Goal: Task Accomplishment & Management: Manage account settings

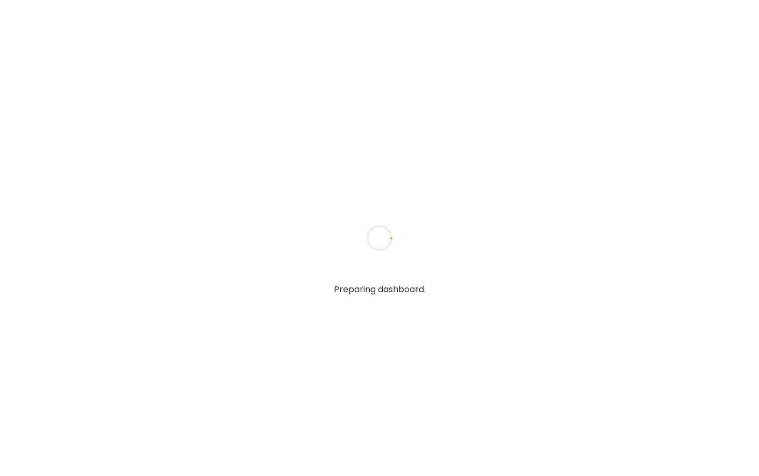
type input "**********"
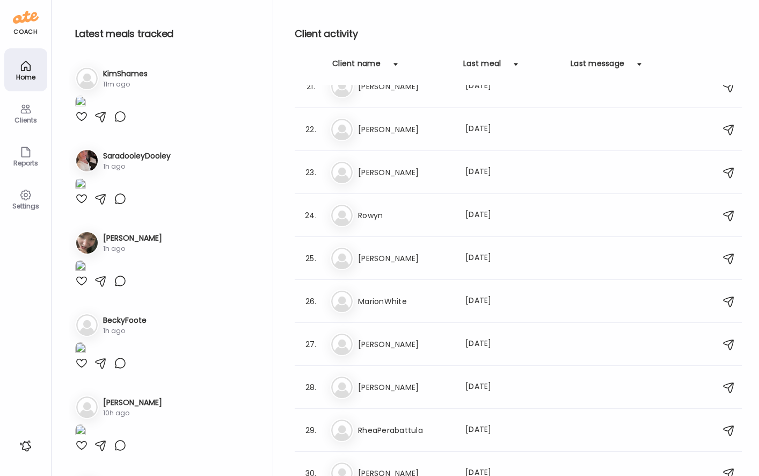
scroll to position [812, 0]
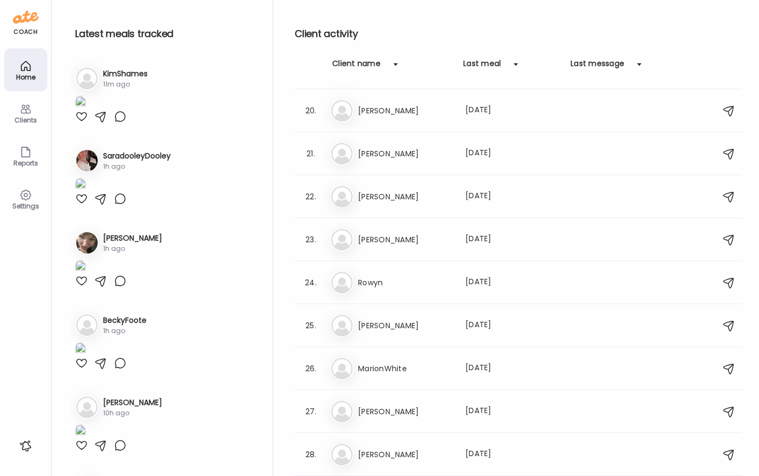
type input "**********"
click at [490, 362] on div "Last meal: [DATE]" at bounding box center [512, 368] width 94 height 13
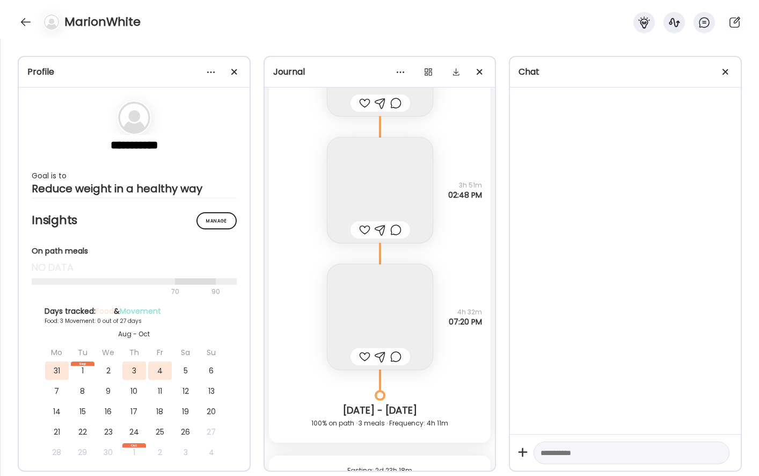
scroll to position [5679, 0]
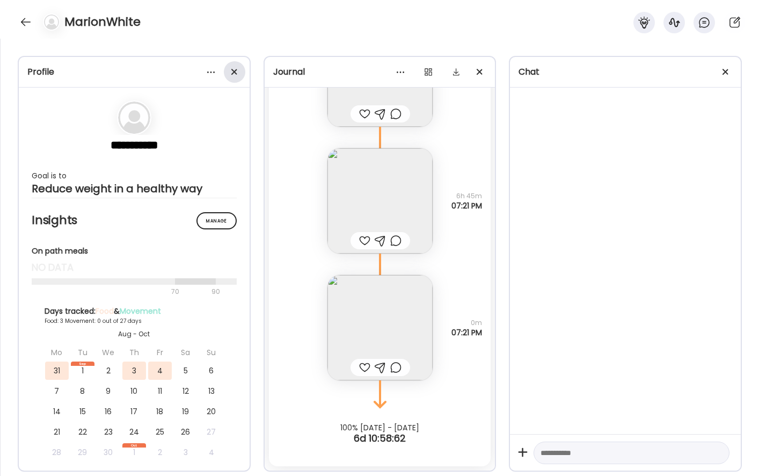
click at [239, 63] on div at bounding box center [234, 71] width 21 height 21
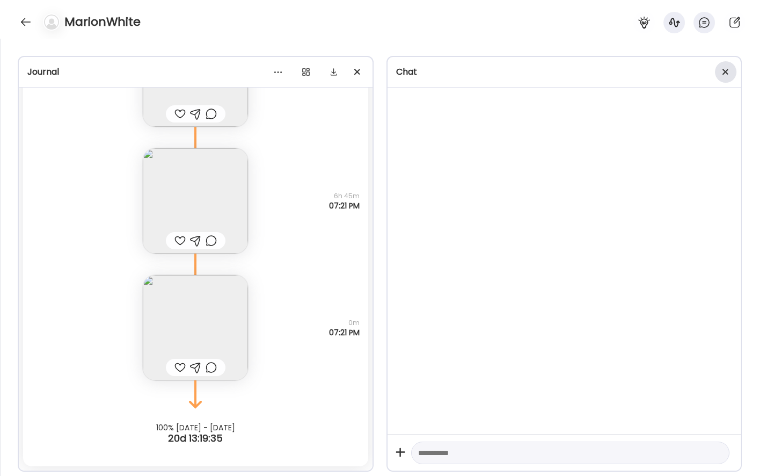
click at [725, 73] on div at bounding box center [725, 71] width 21 height 21
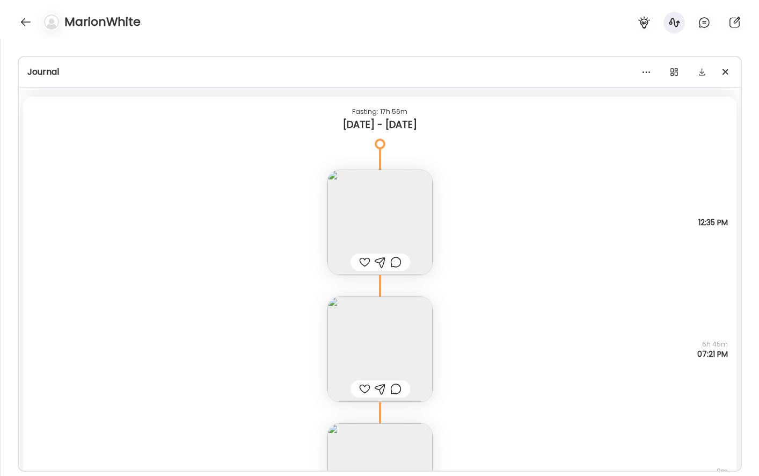
scroll to position [5532, 0]
click at [406, 212] on img at bounding box center [379, 221] width 105 height 105
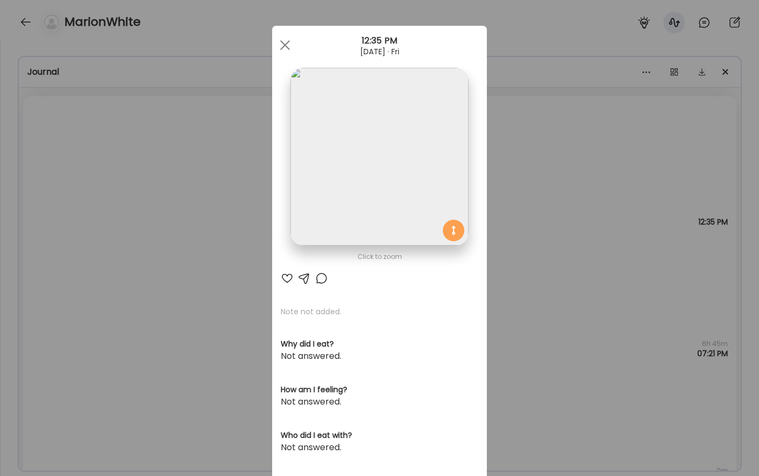
click at [404, 180] on img at bounding box center [379, 157] width 178 height 178
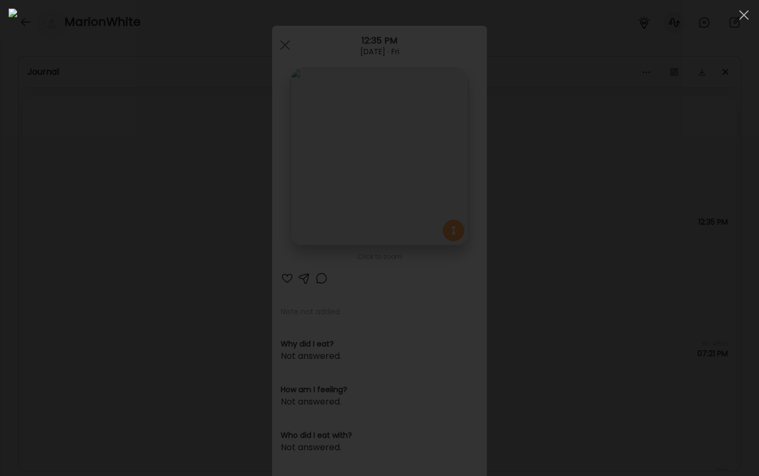
click at [685, 249] on div at bounding box center [380, 238] width 742 height 458
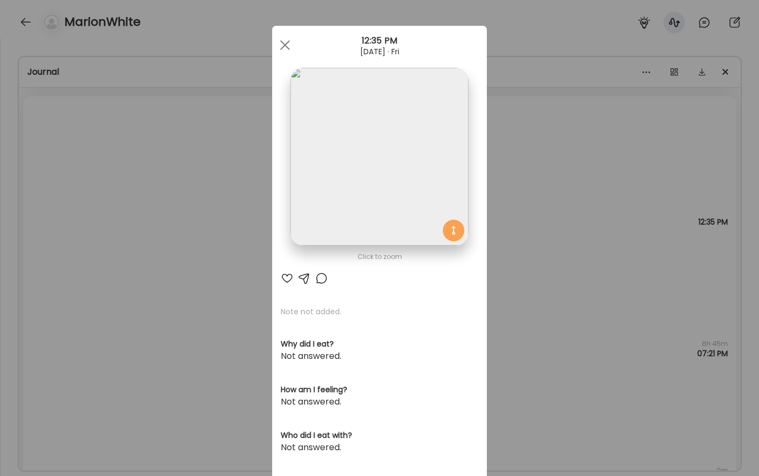
click at [518, 274] on div "Ate Coach Dashboard Wahoo! It’s official Take a moment to set up your Coach Pro…" at bounding box center [379, 238] width 759 height 476
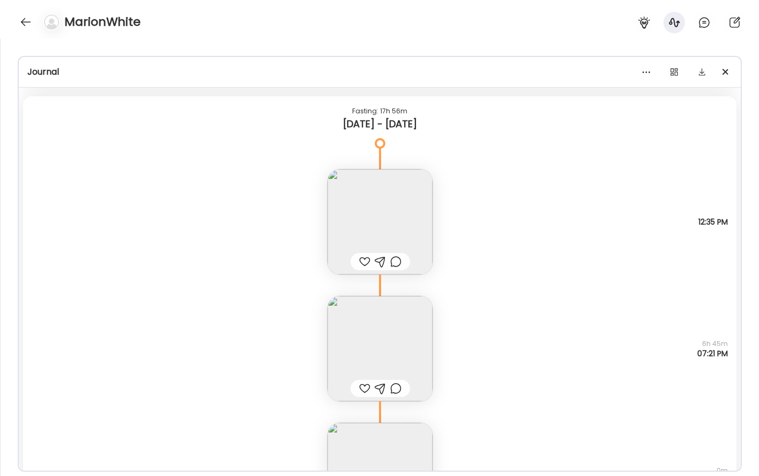
click at [409, 322] on img at bounding box center [379, 348] width 105 height 105
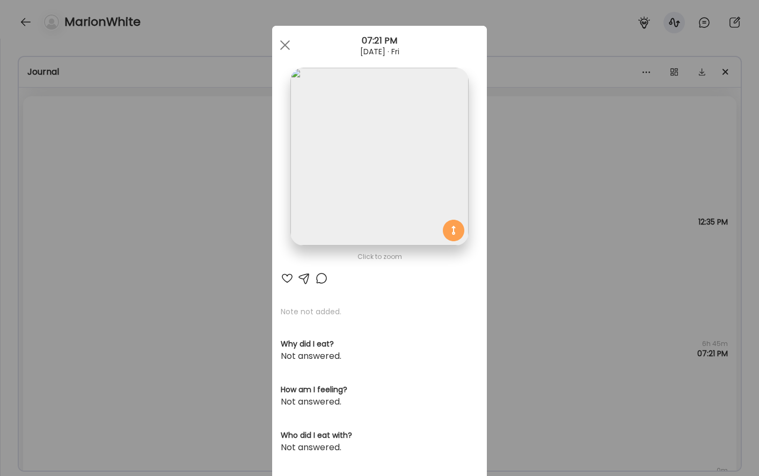
click at [421, 160] on img at bounding box center [379, 157] width 178 height 178
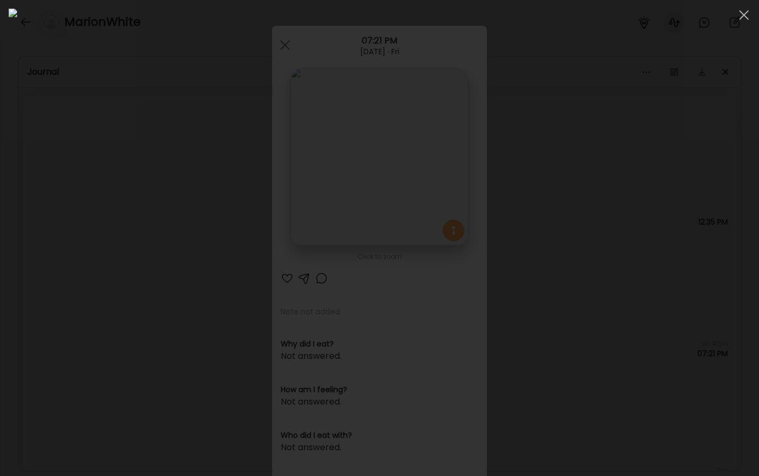
click at [689, 271] on div at bounding box center [380, 238] width 742 height 458
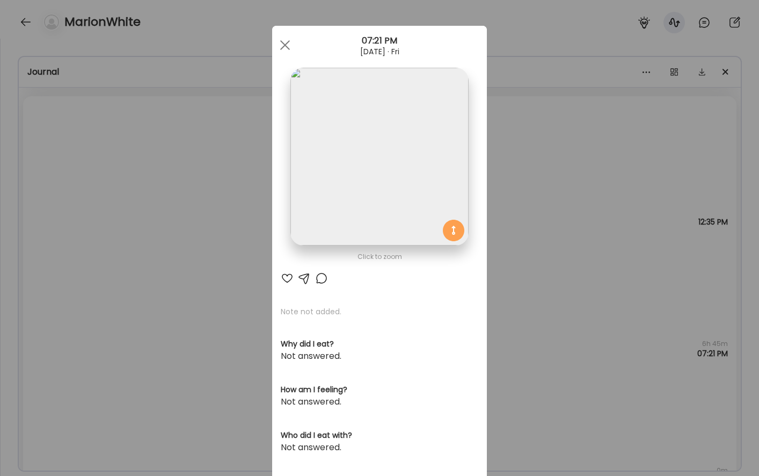
click at [564, 318] on div "Ate Coach Dashboard Wahoo! It’s official Take a moment to set up your Coach Pro…" at bounding box center [379, 238] width 759 height 476
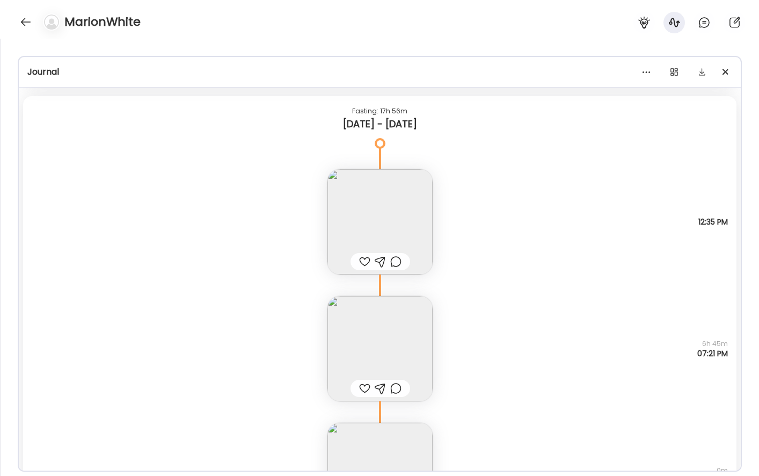
scroll to position [5619, 0]
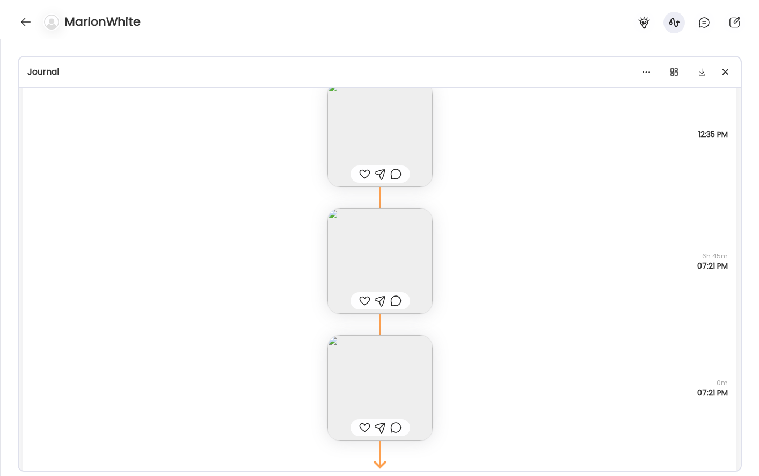
click at [373, 367] on img at bounding box center [379, 387] width 105 height 105
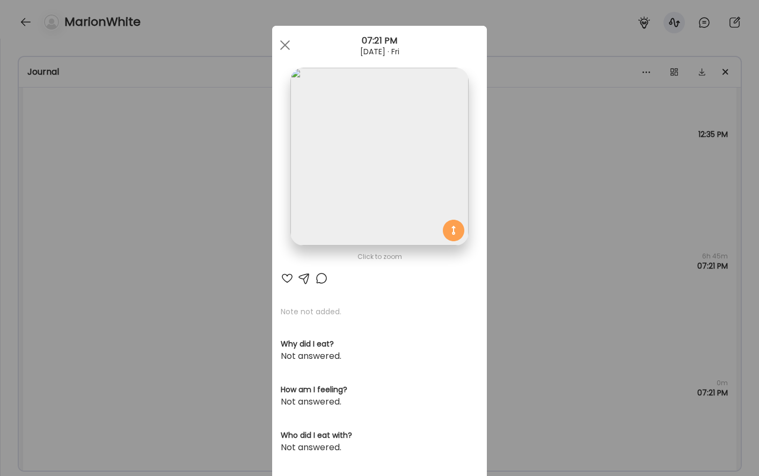
click at [608, 219] on div "Ate Coach Dashboard Wahoo! It’s official Take a moment to set up your Coach Pro…" at bounding box center [379, 238] width 759 height 476
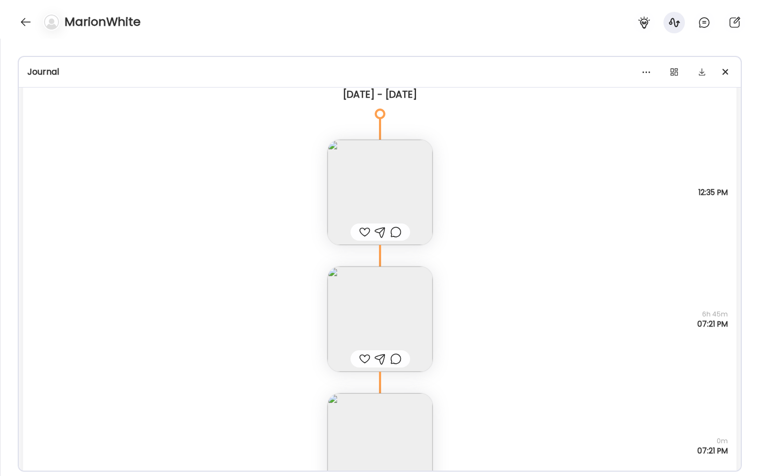
scroll to position [5568, 0]
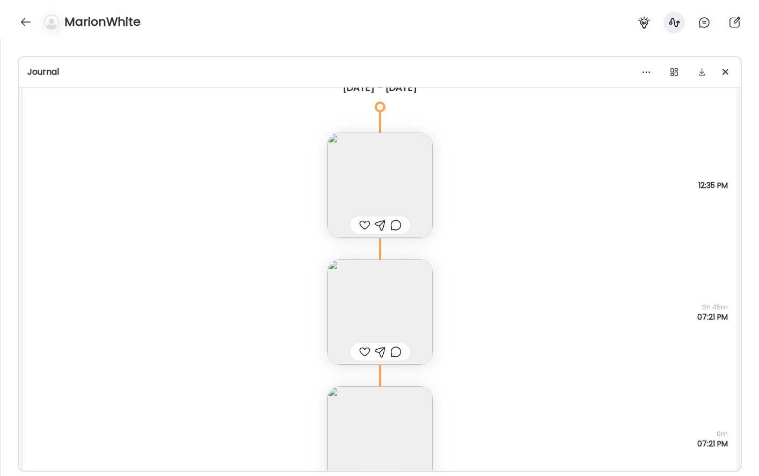
click at [352, 180] on img at bounding box center [379, 185] width 105 height 105
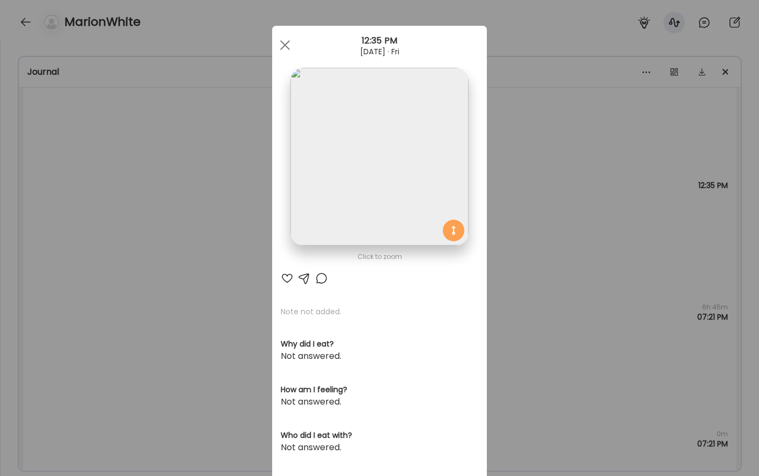
click at [227, 243] on div "Ate Coach Dashboard Wahoo! It’s official Take a moment to set up your Coach Pro…" at bounding box center [379, 238] width 759 height 476
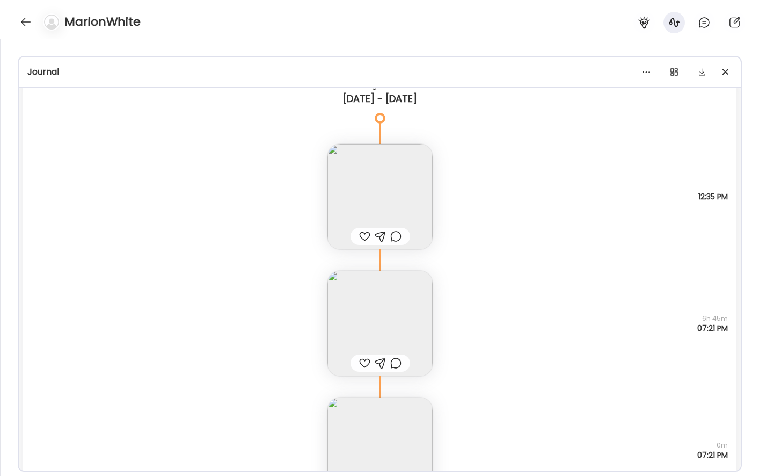
scroll to position [5558, 0]
click at [391, 176] on img at bounding box center [379, 195] width 105 height 105
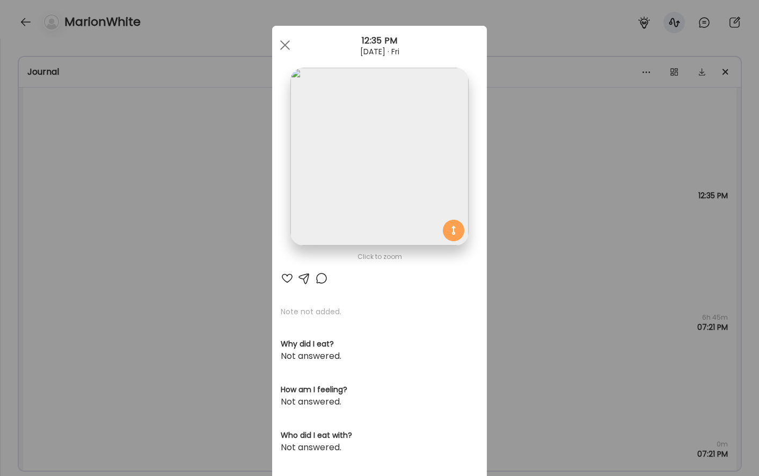
click at [565, 163] on div "Ate Coach Dashboard Wahoo! It’s official Take a moment to set up your Coach Pro…" at bounding box center [379, 238] width 759 height 476
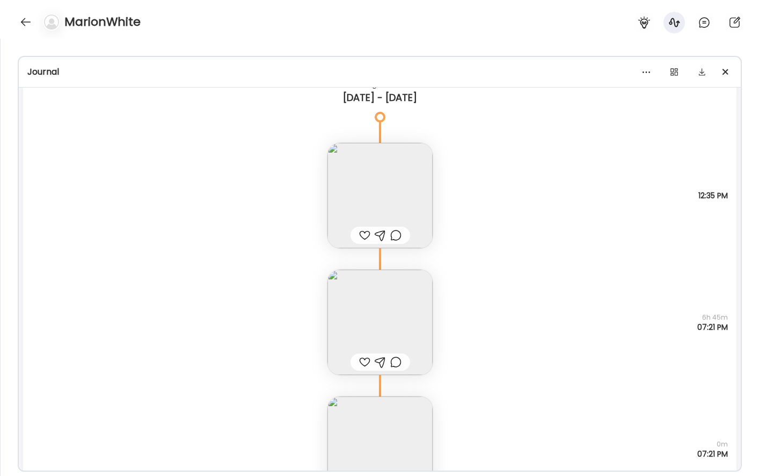
click at [399, 311] on img at bounding box center [379, 321] width 105 height 105
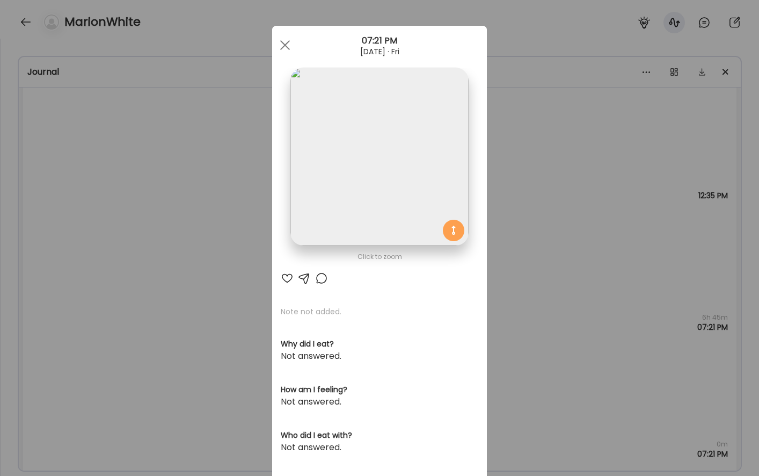
click at [407, 196] on img at bounding box center [379, 157] width 178 height 178
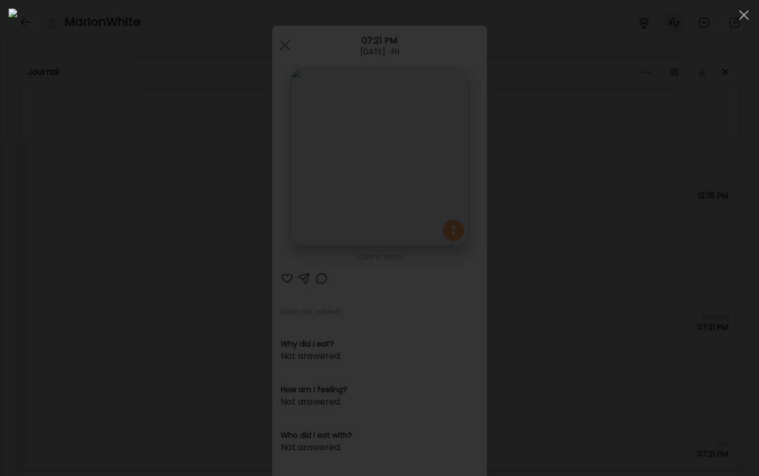
click at [653, 212] on div at bounding box center [380, 238] width 742 height 458
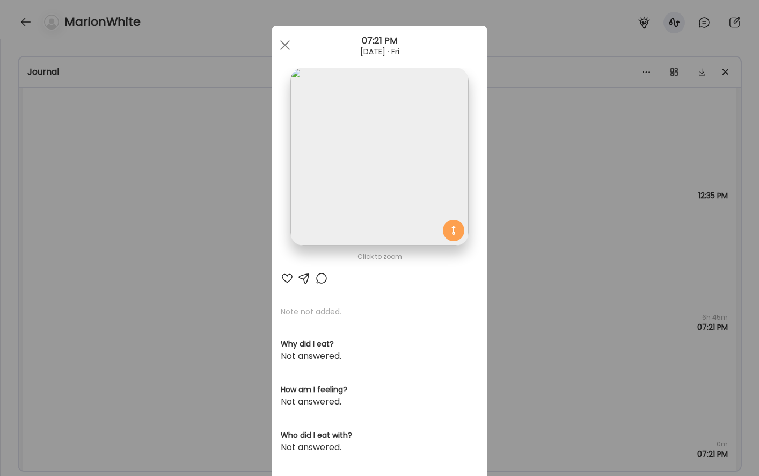
scroll to position [169, 0]
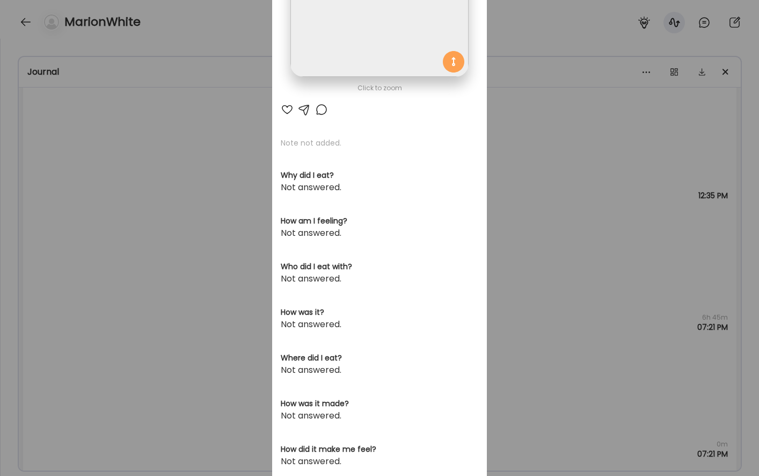
click at [572, 266] on div "Ate Coach Dashboard Wahoo! It’s official Take a moment to set up your Coach Pro…" at bounding box center [379, 238] width 759 height 476
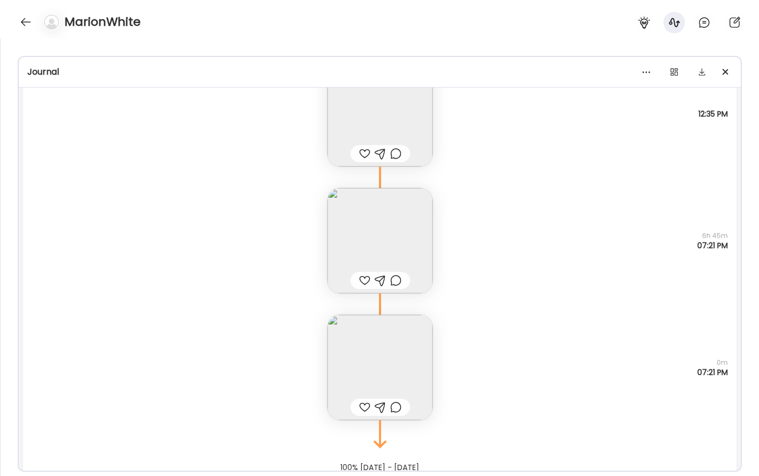
scroll to position [5649, 0]
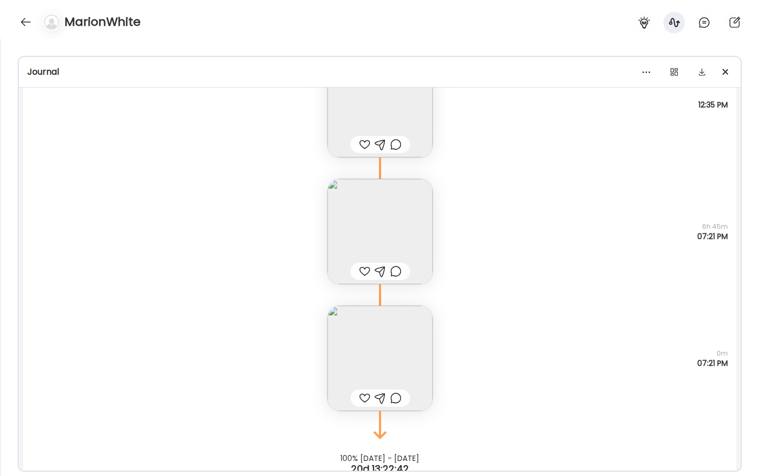
click at [361, 345] on img at bounding box center [379, 357] width 105 height 105
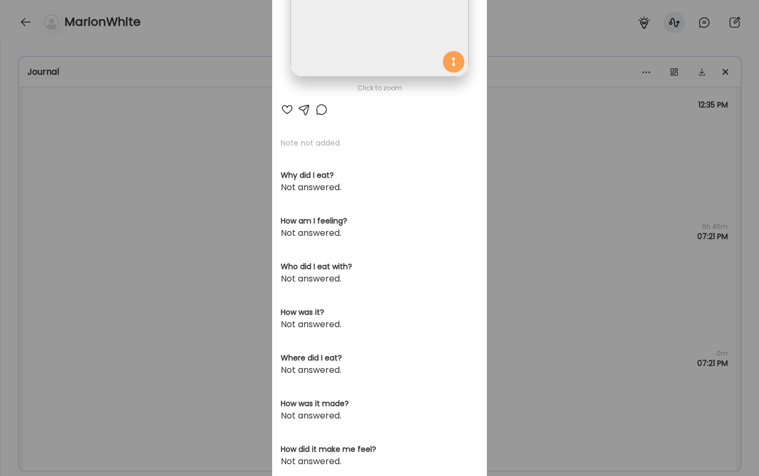
scroll to position [0, 0]
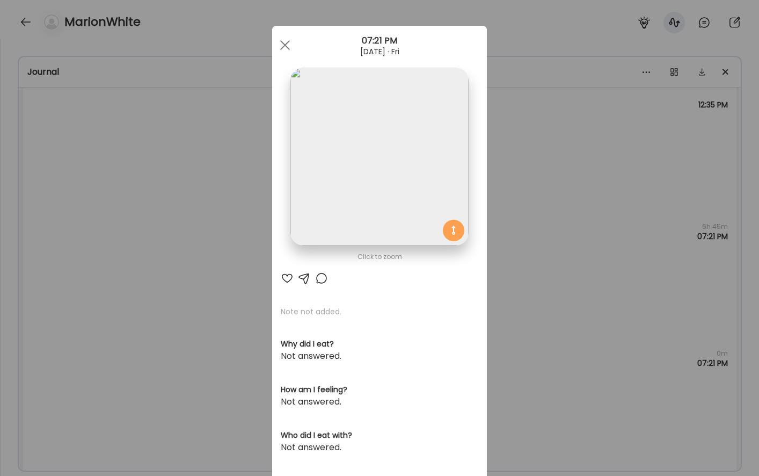
click at [570, 209] on div "Ate Coach Dashboard Wahoo! It’s official Take a moment to set up your Coach Pro…" at bounding box center [379, 238] width 759 height 476
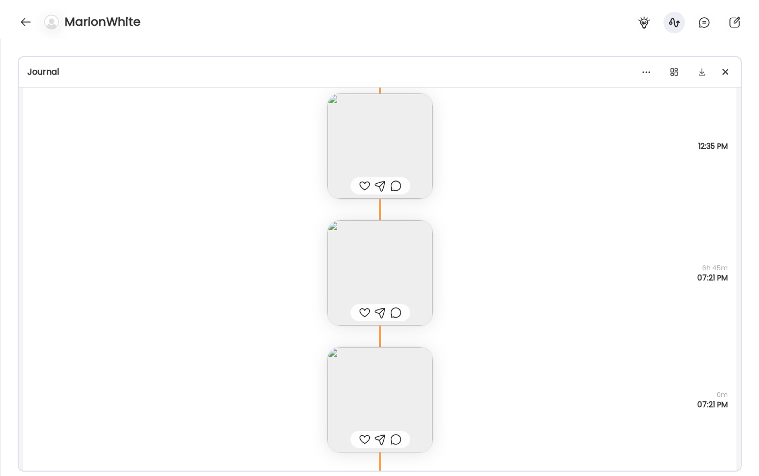
scroll to position [5609, 0]
click at [402, 140] on img at bounding box center [379, 144] width 105 height 105
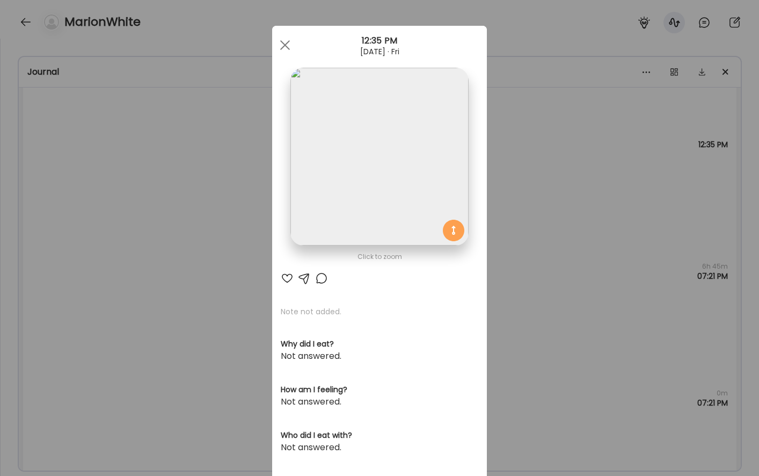
click at [402, 146] on img at bounding box center [379, 157] width 178 height 178
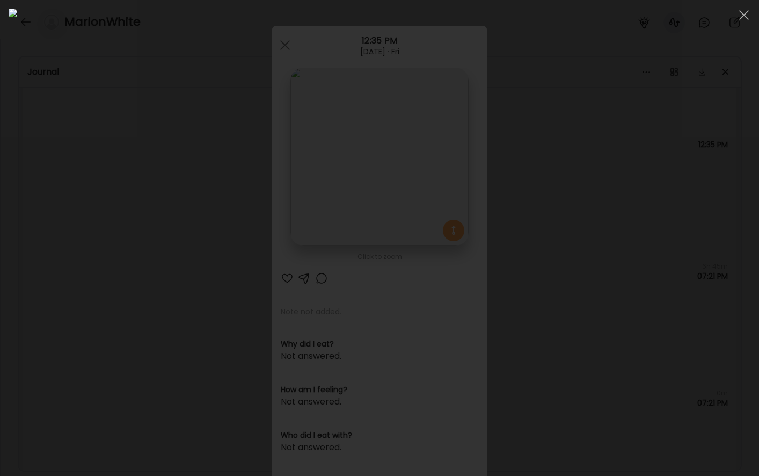
click at [654, 150] on div at bounding box center [380, 238] width 742 height 458
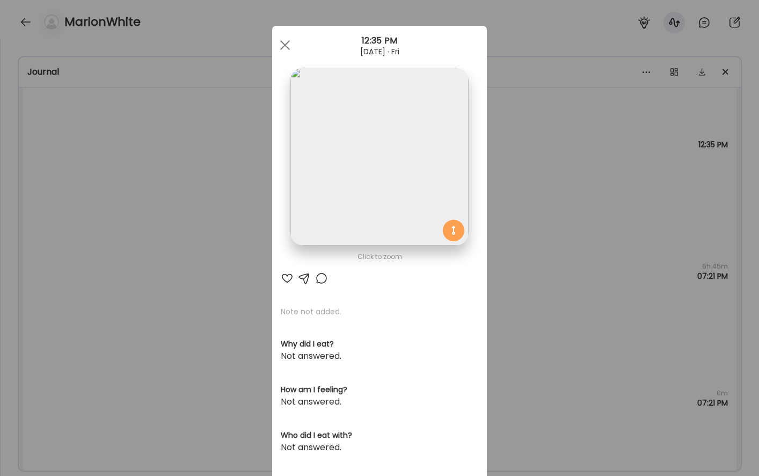
scroll to position [40, 0]
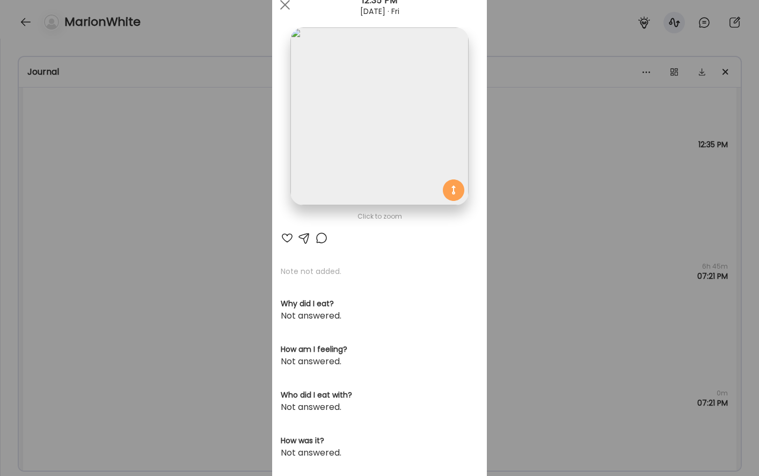
click at [556, 275] on div "Ate Coach Dashboard Wahoo! It’s official Take a moment to set up your Coach Pro…" at bounding box center [379, 238] width 759 height 476
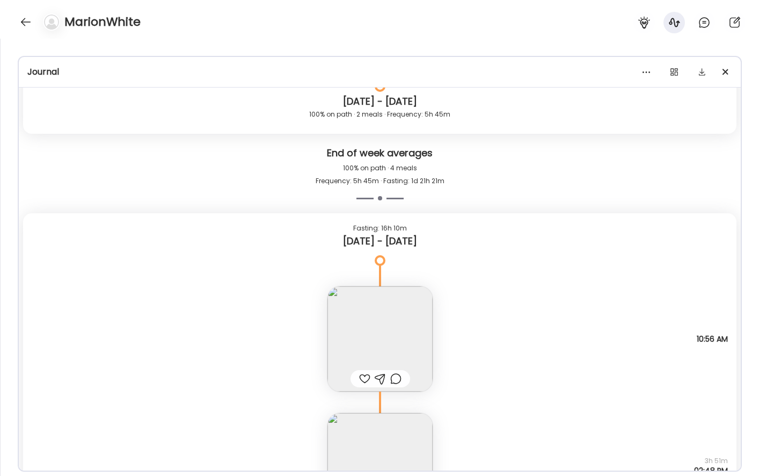
scroll to position [4621, 0]
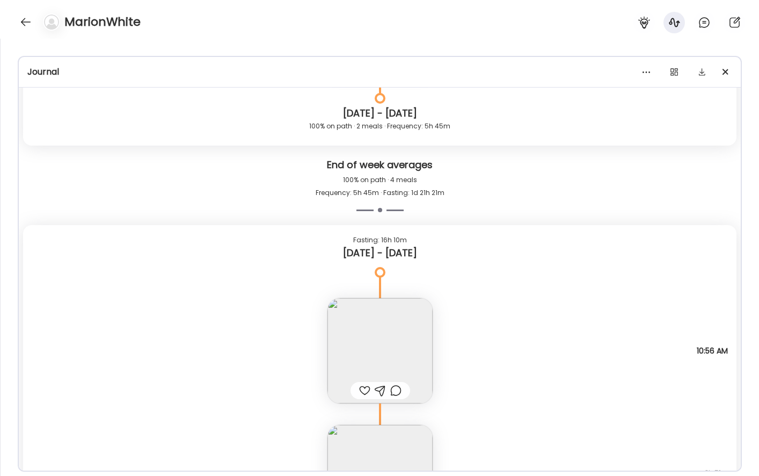
click at [382, 375] on img at bounding box center [379, 350] width 105 height 105
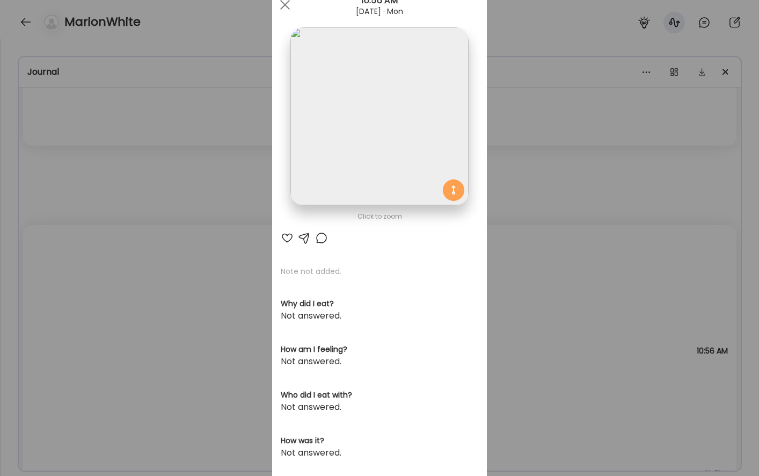
click at [389, 180] on img at bounding box center [379, 116] width 178 height 178
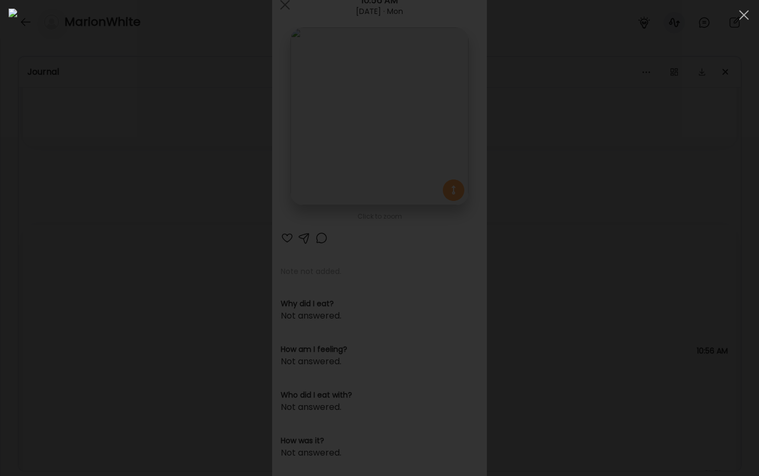
click at [693, 196] on div at bounding box center [380, 238] width 742 height 458
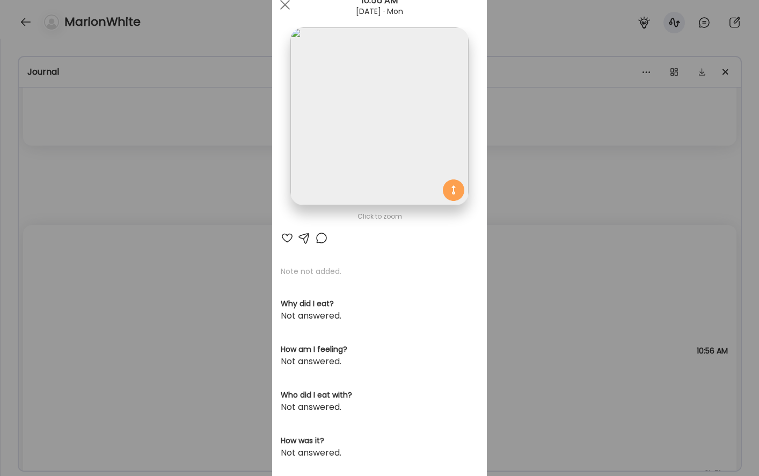
click at [537, 193] on div "Ate Coach Dashboard Wahoo! It’s official Take a moment to set up your Coach Pro…" at bounding box center [379, 238] width 759 height 476
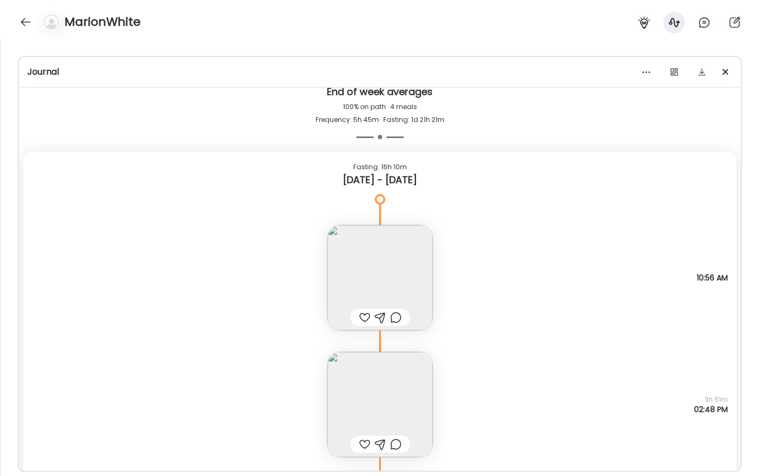
scroll to position [4698, 0]
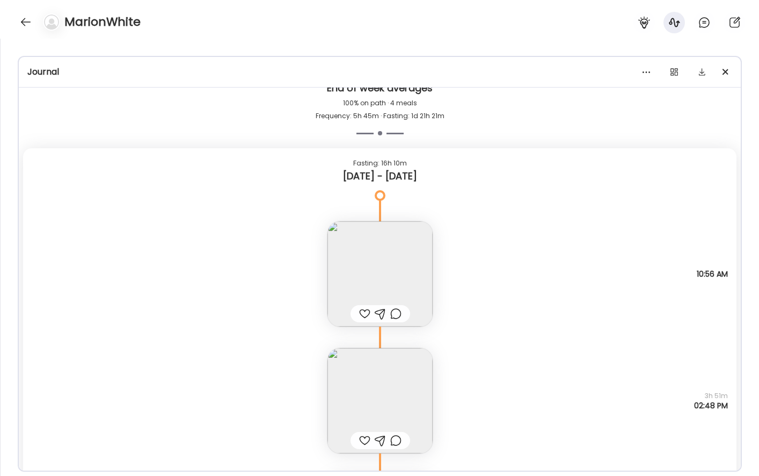
click at [385, 391] on img at bounding box center [379, 400] width 105 height 105
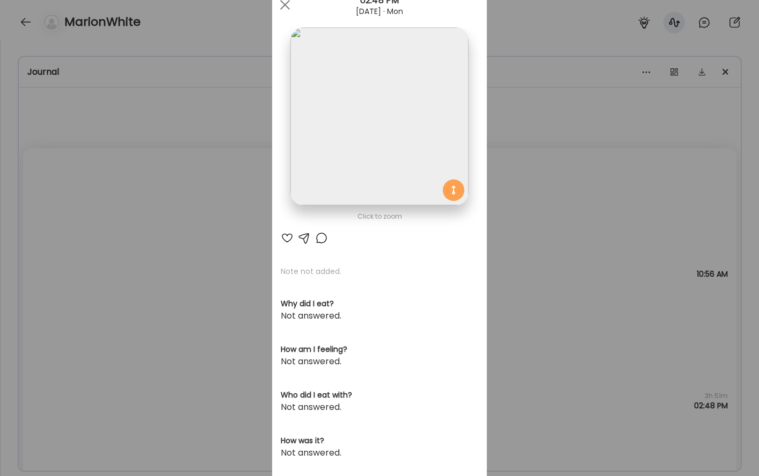
click at [402, 127] on img at bounding box center [379, 116] width 178 height 178
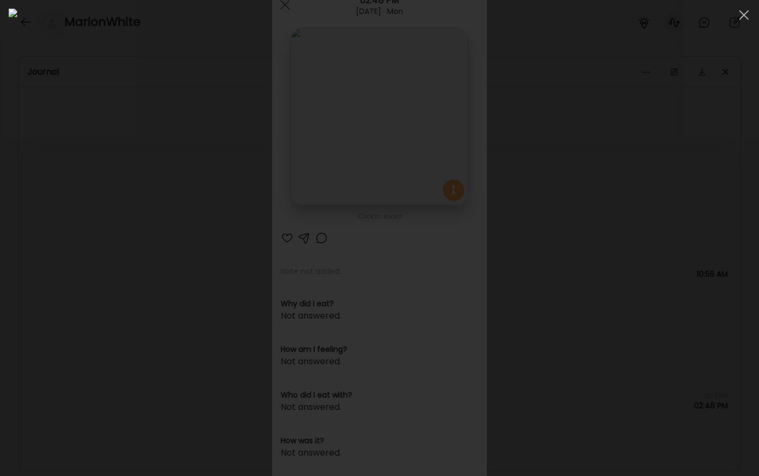
click at [700, 217] on div at bounding box center [380, 238] width 742 height 458
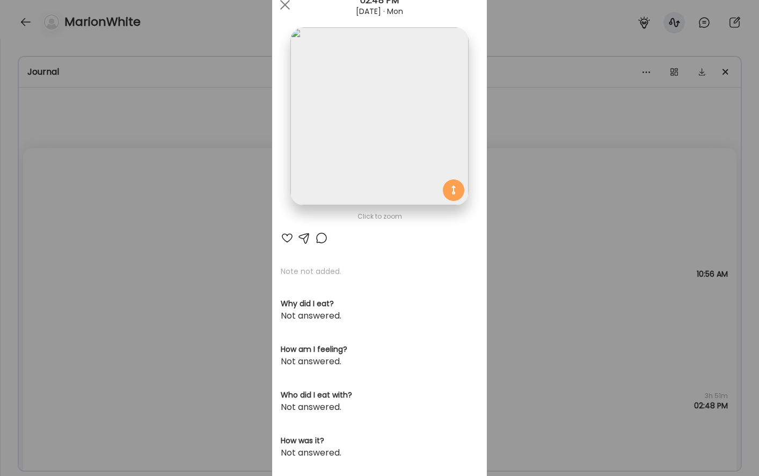
click at [566, 212] on div "Ate Coach Dashboard Wahoo! It’s official Take a moment to set up your Coach Pro…" at bounding box center [379, 238] width 759 height 476
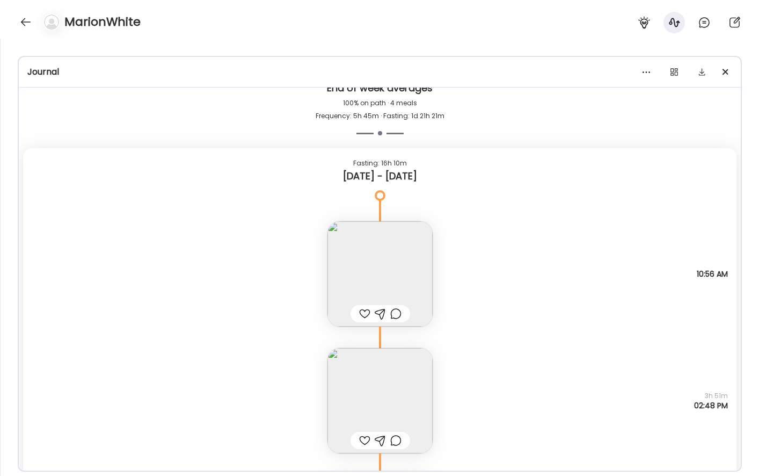
click at [409, 251] on img at bounding box center [379, 273] width 105 height 105
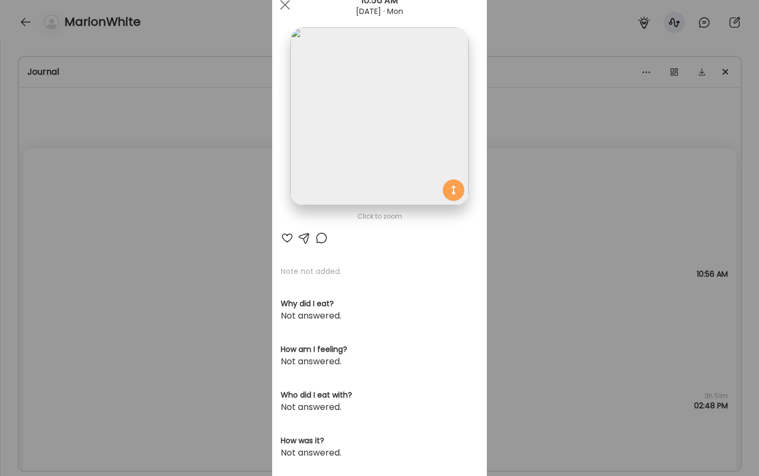
click at [597, 200] on div "Ate Coach Dashboard Wahoo! It’s official Take a moment to set up your Coach Pro…" at bounding box center [379, 238] width 759 height 476
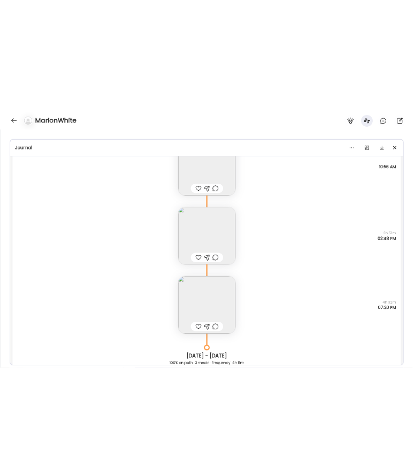
scroll to position [4888, 0]
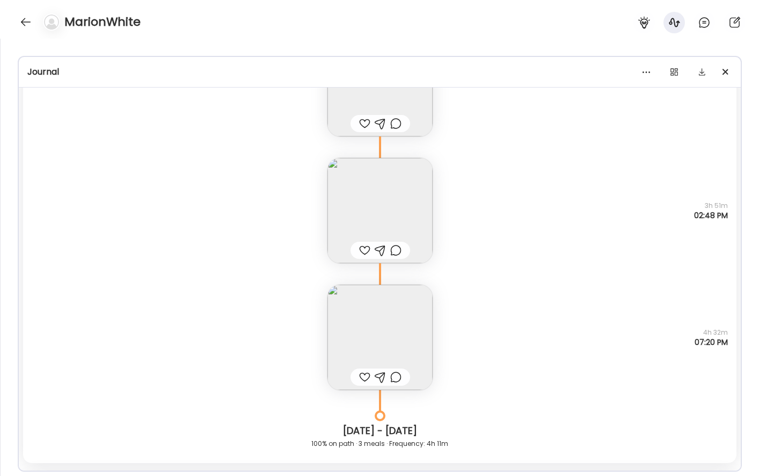
click at [412, 318] on img at bounding box center [379, 337] width 105 height 105
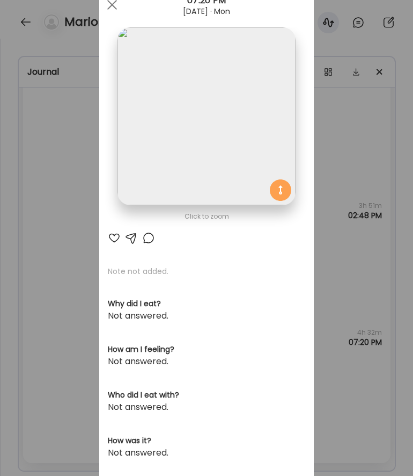
click at [55, 83] on div "Ate Coach Dashboard Wahoo! It’s official Take a moment to set up your Coach Pro…" at bounding box center [206, 238] width 413 height 476
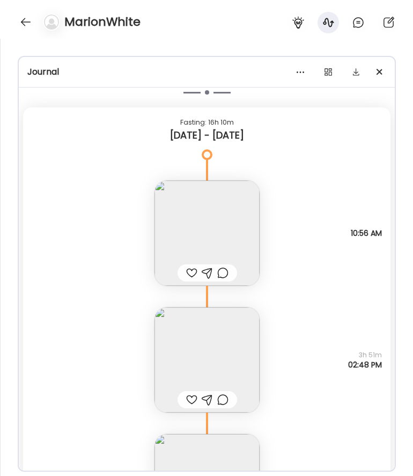
scroll to position [4727, 0]
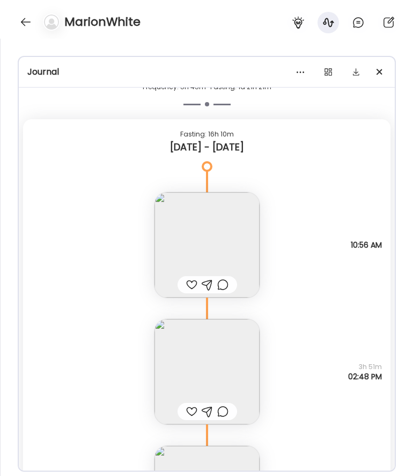
click at [211, 231] on img at bounding box center [207, 244] width 105 height 105
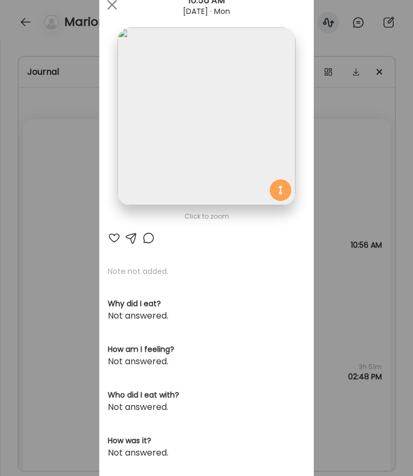
click at [172, 114] on img at bounding box center [207, 116] width 178 height 178
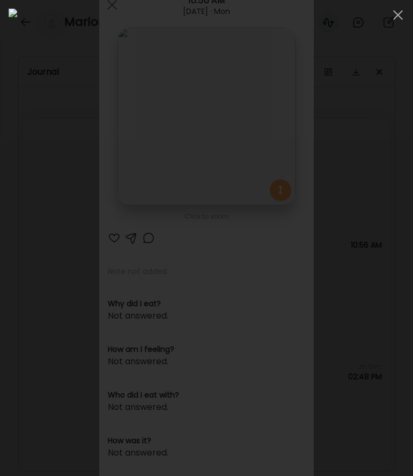
click at [3, 61] on div at bounding box center [206, 238] width 413 height 476
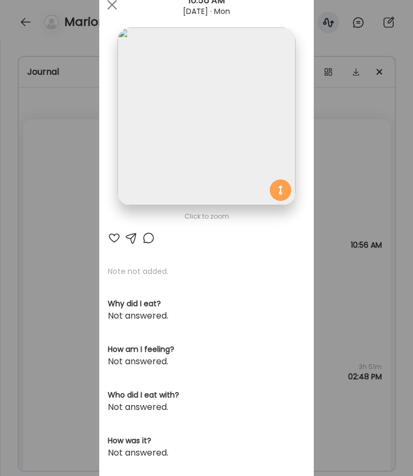
click at [76, 97] on div "Ate Coach Dashboard Wahoo! It’s official Take a moment to set up your Coach Pro…" at bounding box center [206, 238] width 413 height 476
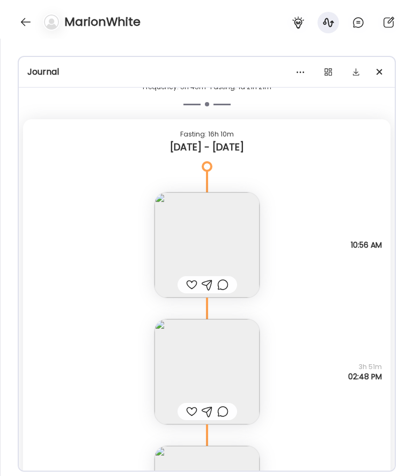
scroll to position [4845, 0]
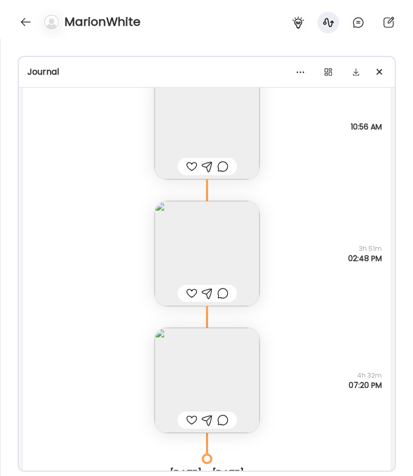
click at [190, 352] on img at bounding box center [207, 379] width 105 height 105
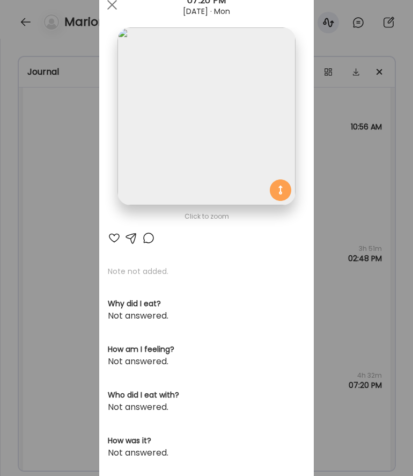
click at [205, 141] on img at bounding box center [207, 116] width 178 height 178
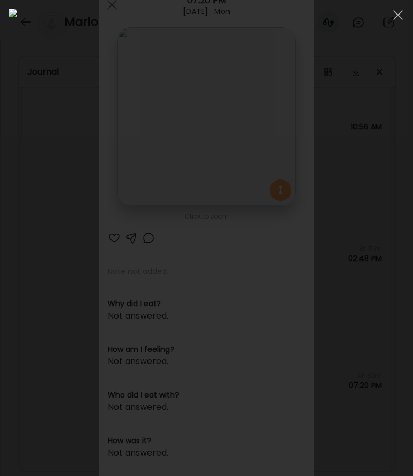
click at [6, 252] on div at bounding box center [206, 238] width 413 height 476
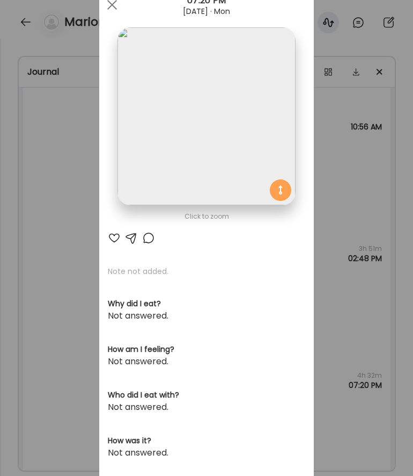
click at [66, 271] on div "Ate Coach Dashboard Wahoo! It’s official Take a moment to set up your Coach Pro…" at bounding box center [206, 238] width 413 height 476
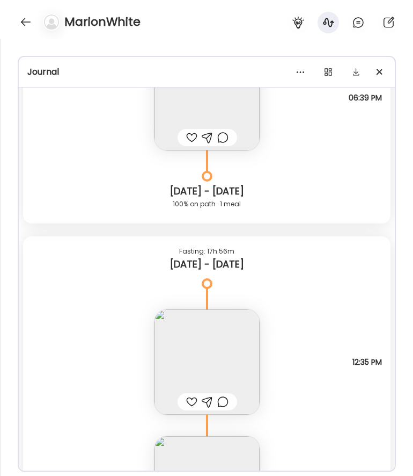
scroll to position [5396, 0]
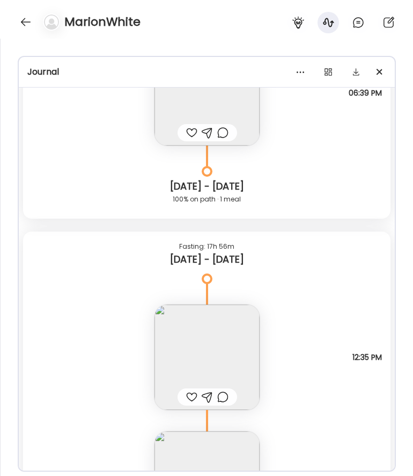
click at [202, 349] on img at bounding box center [207, 356] width 105 height 105
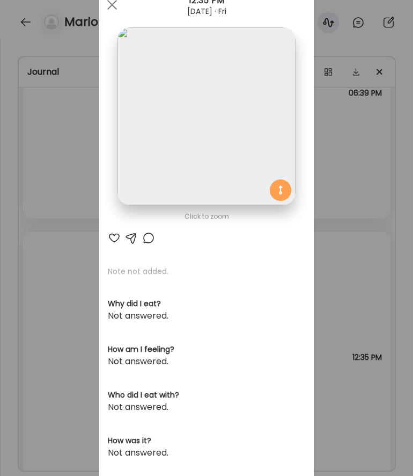
click at [60, 295] on div "Ate Coach Dashboard Wahoo! It’s official Take a moment to set up your Coach Pro…" at bounding box center [206, 238] width 413 height 476
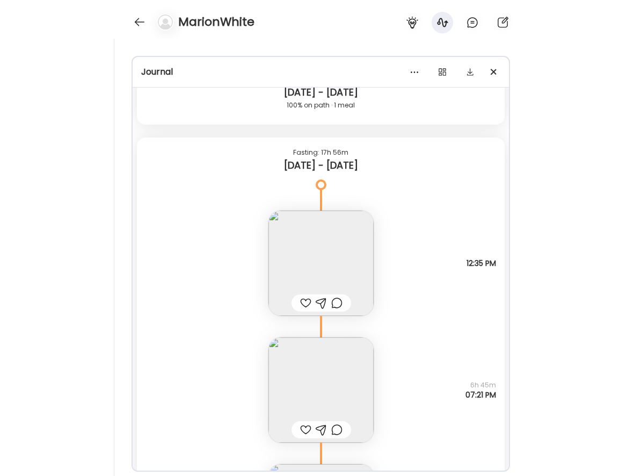
scroll to position [5542, 0]
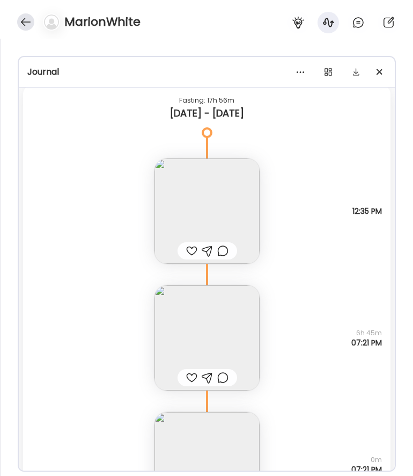
click at [26, 24] on div at bounding box center [25, 21] width 17 height 17
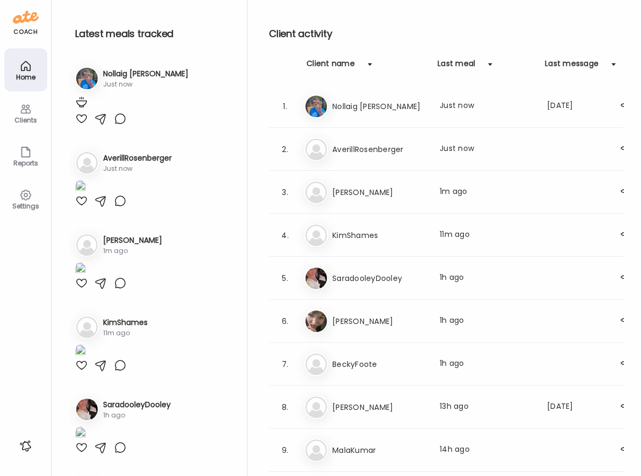
scroll to position [854, 0]
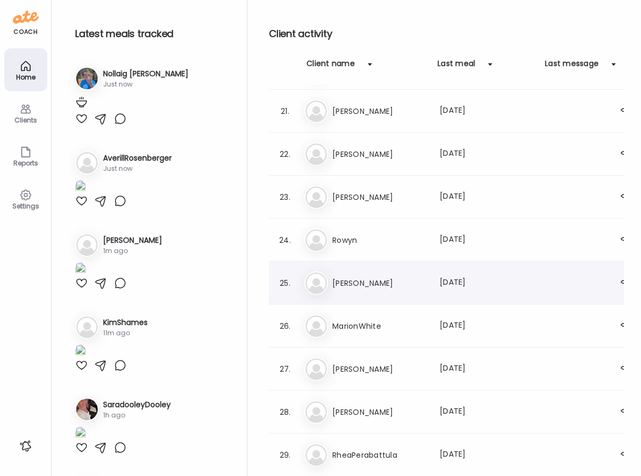
click at [361, 288] on h3 "[PERSON_NAME]" at bounding box center [379, 282] width 94 height 13
click at [346, 264] on div at bounding box center [321, 238] width 52 height 52
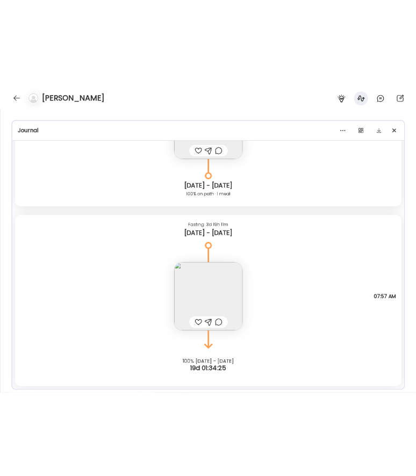
scroll to position [970, 0]
